Goal: Task Accomplishment & Management: Manage account settings

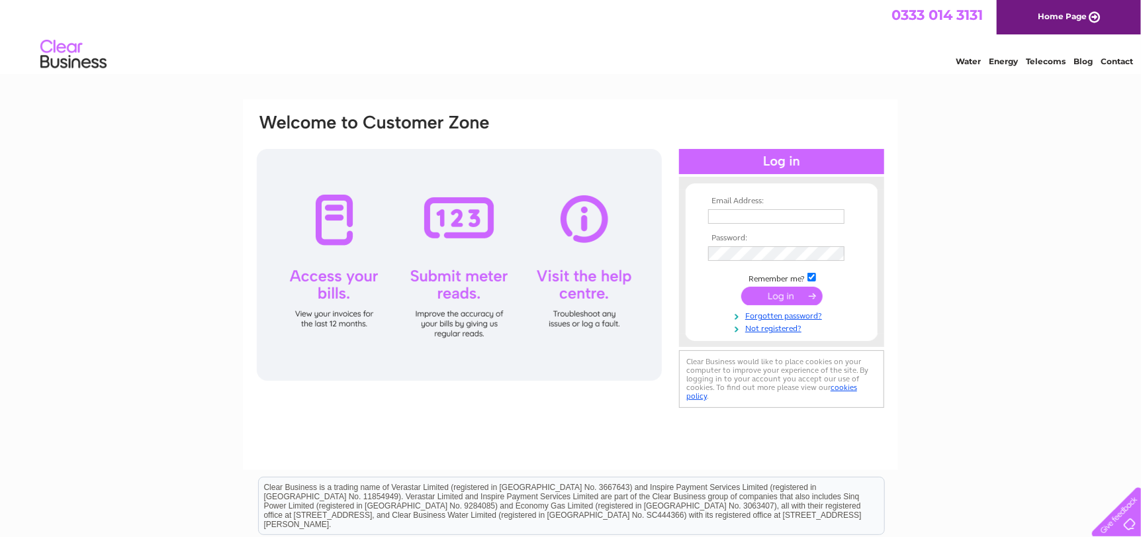
type input "abiggersplash2@aol.com"
click at [777, 295] on input "submit" at bounding box center [782, 296] width 81 height 19
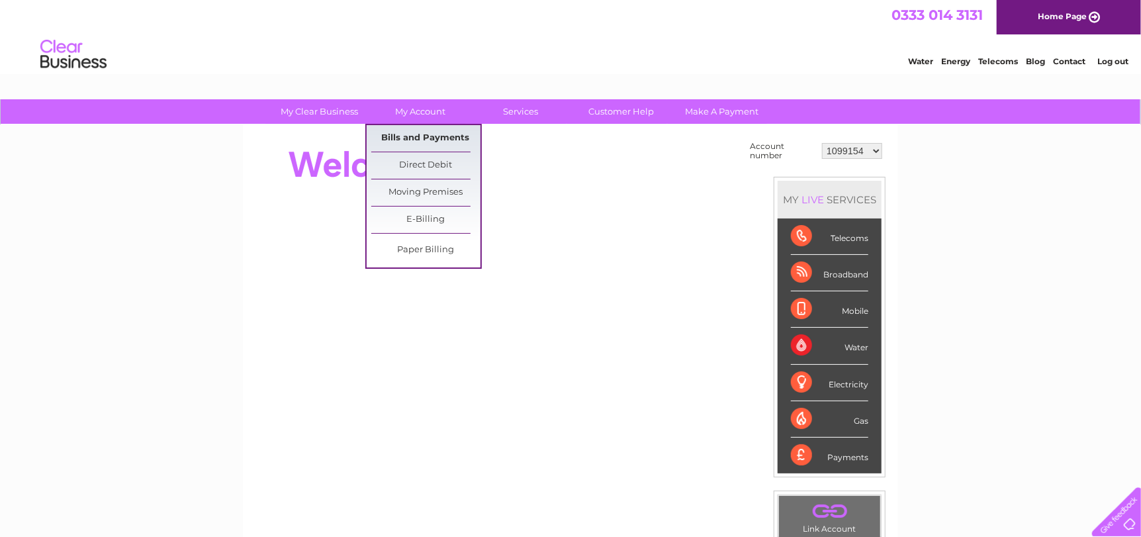
click at [428, 135] on link "Bills and Payments" at bounding box center [425, 138] width 109 height 26
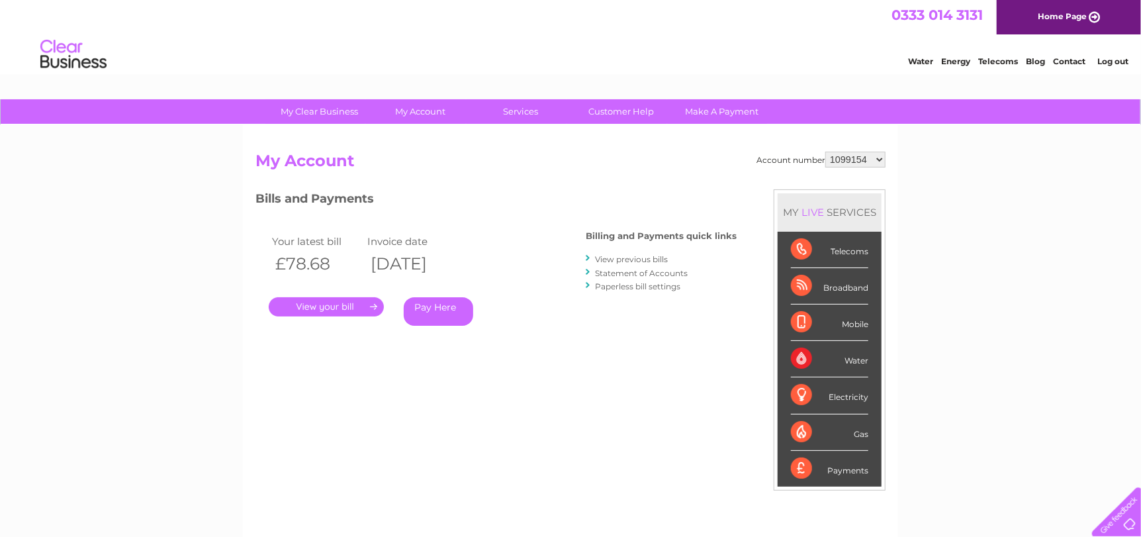
click at [334, 307] on link "." at bounding box center [326, 306] width 115 height 19
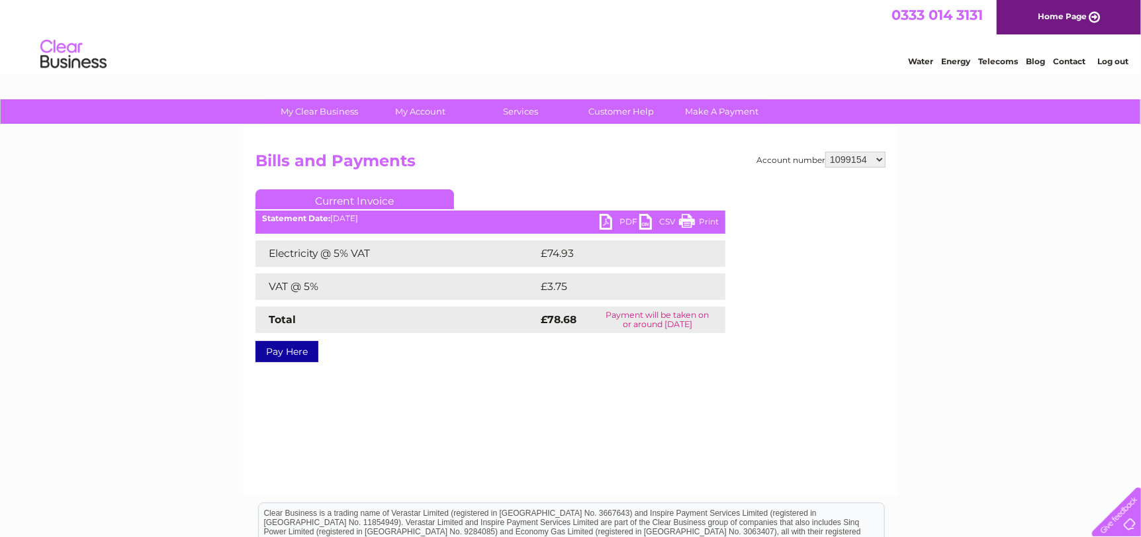
click at [608, 223] on link "PDF" at bounding box center [620, 223] width 40 height 19
click at [882, 156] on select "1099154 1099155 30317446" at bounding box center [856, 160] width 60 height 16
select select "1099155"
click at [827, 152] on select "1099154 1099155 30317446" at bounding box center [856, 160] width 60 height 16
click at [606, 221] on link "PDF" at bounding box center [620, 223] width 40 height 19
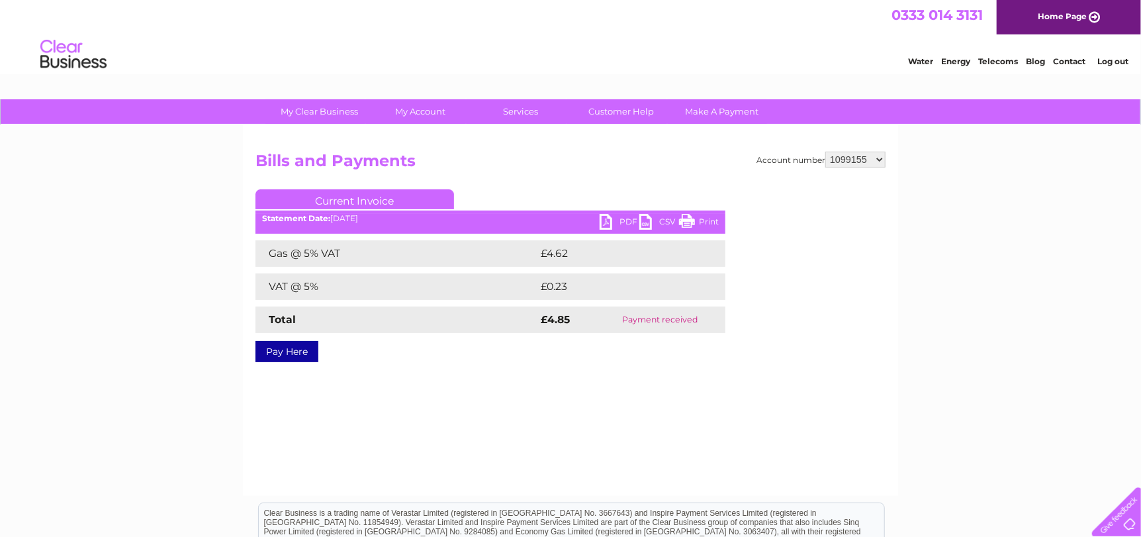
click at [487, 405] on div "Account number 1099154 1099155 30317446 Bills and Payments Current Invoice PDF …" at bounding box center [570, 310] width 655 height 371
click at [879, 156] on select "1099154 1099155 30317446" at bounding box center [856, 160] width 60 height 16
select select "30317446"
click at [827, 152] on select "1099154 1099155 30317446" at bounding box center [856, 160] width 60 height 16
click at [604, 218] on link "PDF" at bounding box center [620, 223] width 40 height 19
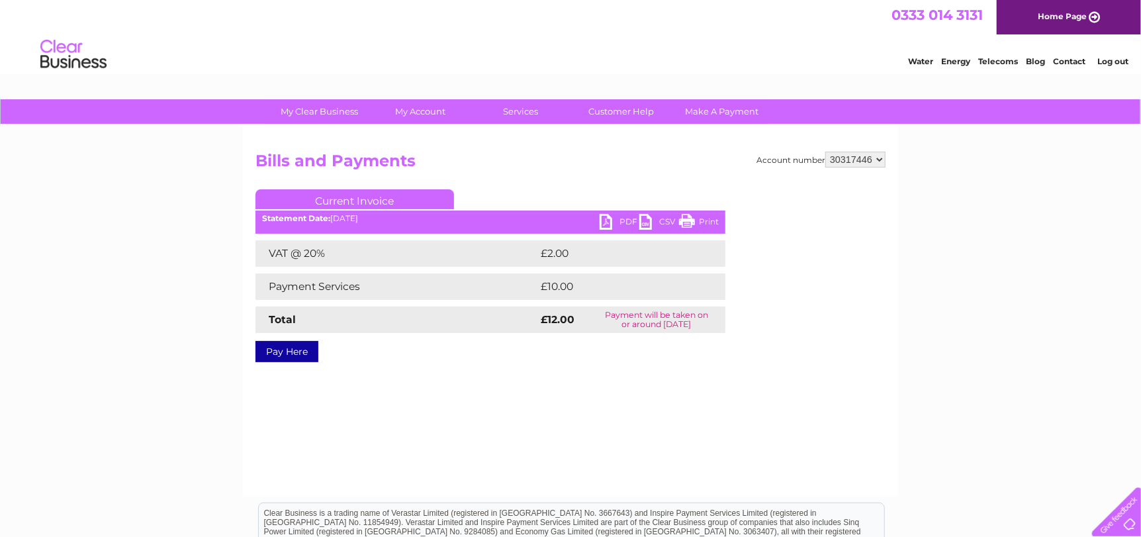
click at [1120, 61] on link "Log out" at bounding box center [1113, 61] width 31 height 10
